Goal: Information Seeking & Learning: Learn about a topic

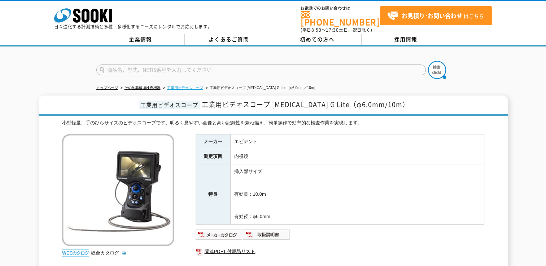
click at [188, 86] on link "工業用ビデオスコープ" at bounding box center [185, 88] width 36 height 4
click at [198, 86] on link "工業用ビデオスコープ" at bounding box center [185, 88] width 36 height 4
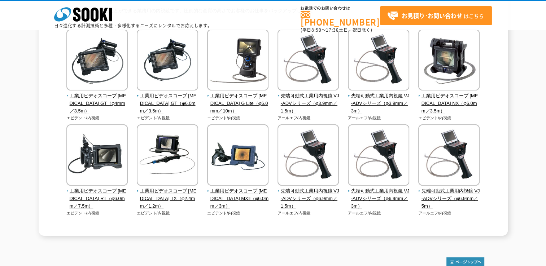
scroll to position [48, 0]
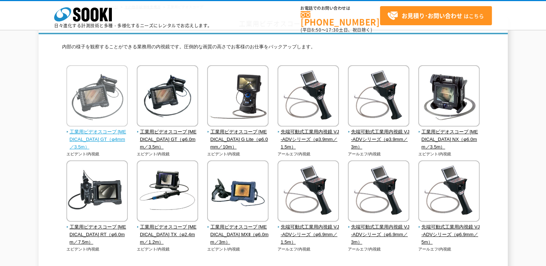
click at [95, 96] on img at bounding box center [96, 96] width 61 height 63
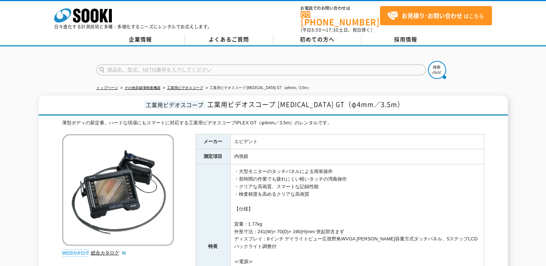
scroll to position [36, 0]
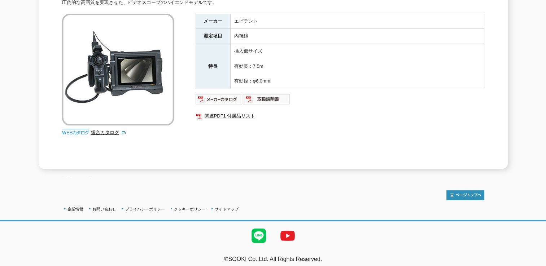
scroll to position [12, 0]
